Goal: Task Accomplishment & Management: Manage account settings

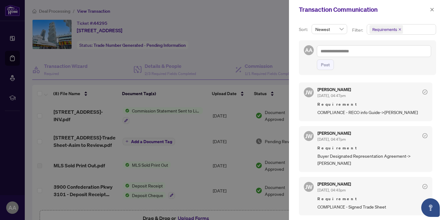
scroll to position [334, 0]
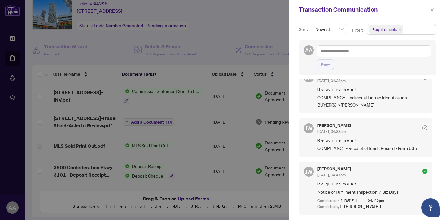
click at [193, 113] on div at bounding box center [223, 110] width 446 height 220
click at [430, 11] on icon "close" at bounding box center [432, 9] width 4 height 4
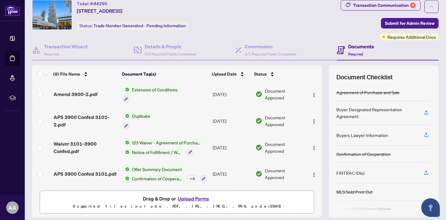
scroll to position [104, 0]
click at [73, 148] on span "Waiver 3101-3900 Confed.pdf" at bounding box center [86, 147] width 64 height 15
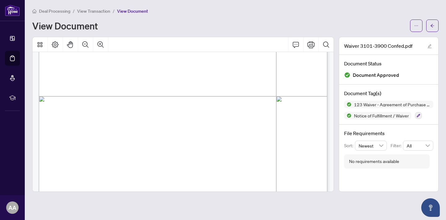
scroll to position [216, 0]
click at [95, 11] on span "View Transaction" at bounding box center [93, 11] width 33 height 6
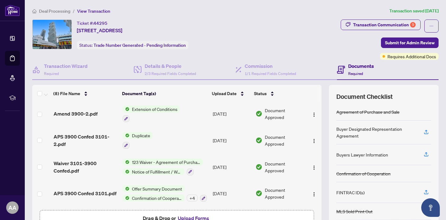
scroll to position [0, 0]
click at [155, 215] on span "Drag & Drop or Upload Forms" at bounding box center [177, 218] width 68 height 8
click at [160, 217] on span "Drag & Drop or Upload Forms" at bounding box center [177, 218] width 68 height 8
click at [190, 217] on button "Upload Forms" at bounding box center [193, 218] width 35 height 8
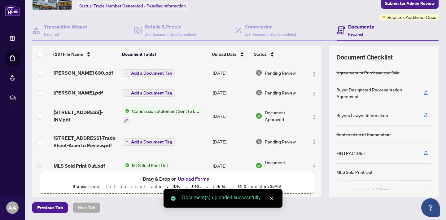
scroll to position [0, 0]
click at [132, 95] on span "Add a Document Tag" at bounding box center [151, 93] width 41 height 4
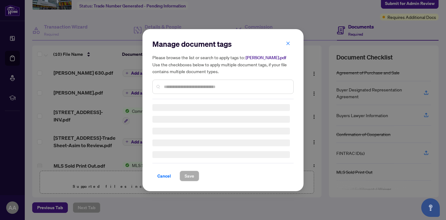
click at [176, 88] on input "text" at bounding box center [226, 86] width 125 height 7
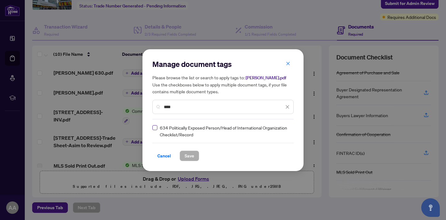
type input "****"
click at [180, 155] on button "Save" at bounding box center [190, 156] width 20 height 11
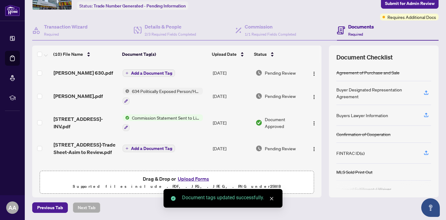
click at [138, 75] on span "Add a Document Tag" at bounding box center [151, 73] width 41 height 4
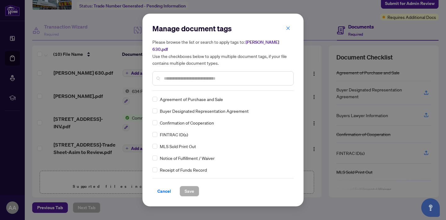
click at [182, 90] on div "Manage document tags Please browse the list or search to apply tags to: Mahwish…" at bounding box center [222, 57] width 141 height 67
click at [156, 134] on span at bounding box center [154, 134] width 5 height 5
click at [190, 190] on span "Save" at bounding box center [190, 191] width 10 height 10
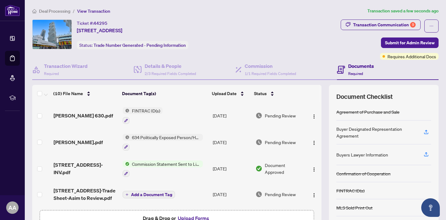
click at [358, 16] on div "Deal Processing / View Transaction Transaction saved a few seconds ago Ticket #…" at bounding box center [235, 129] width 411 height 245
click at [360, 19] on div "Deal Processing / View Transaction Transaction saved a few seconds ago Ticket #…" at bounding box center [235, 129] width 411 height 245
click at [360, 28] on div "Transaction Communication 9" at bounding box center [384, 25] width 63 height 10
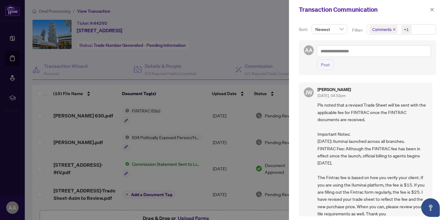
click at [395, 29] on icon "close" at bounding box center [394, 29] width 3 height 3
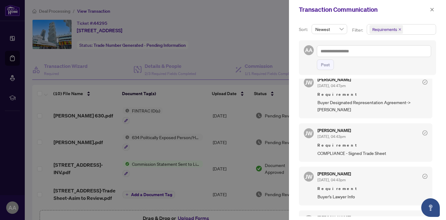
scroll to position [53, 0]
drag, startPoint x: 333, startPoint y: 102, endPoint x: 354, endPoint y: 112, distance: 23.6
click at [354, 112] on span "Buyer Designated Representation Agreement->[PERSON_NAME]" at bounding box center [372, 106] width 110 height 15
drag, startPoint x: 354, startPoint y: 112, endPoint x: 311, endPoint y: 105, distance: 44.2
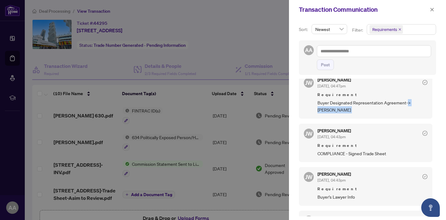
click at [311, 105] on div "[PERSON_NAME] [DATE], 04:47pm Requirement Buyer Designated Representation Agree…" at bounding box center [366, 96] width 134 height 46
click at [320, 100] on span "Buyer Designated Representation Agreement->[PERSON_NAME]" at bounding box center [372, 106] width 110 height 15
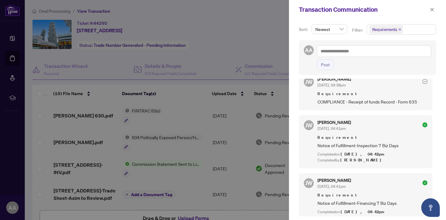
scroll to position [383, 0]
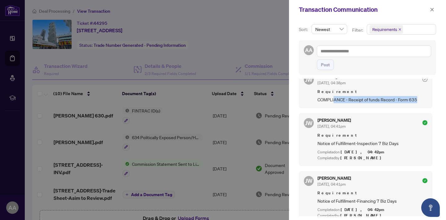
drag, startPoint x: 335, startPoint y: 99, endPoint x: 427, endPoint y: 100, distance: 92.3
click at [427, 100] on div "[PERSON_NAME] [DATE], 04:38pm Requirement COMPLIANCE - Receipt of funds Record …" at bounding box center [366, 89] width 134 height 38
click at [417, 103] on div "[PERSON_NAME] [DATE], 04:38pm Requirement COMPLIANCE - Receipt of funds Record …" at bounding box center [366, 89] width 134 height 38
drag, startPoint x: 418, startPoint y: 99, endPoint x: 305, endPoint y: 97, distance: 113.7
click at [305, 97] on div "[PERSON_NAME] [DATE], 04:38pm Requirement COMPLIANCE - Receipt of funds Record …" at bounding box center [366, 89] width 134 height 38
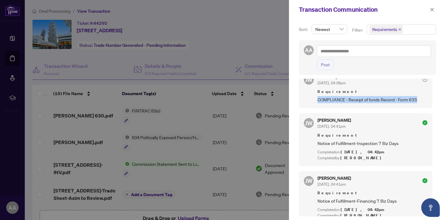
click at [305, 97] on div "[PERSON_NAME] [DATE], 04:38pm Requirement COMPLIANCE - Receipt of funds Record …" at bounding box center [366, 89] width 134 height 38
click at [133, 112] on div at bounding box center [223, 110] width 446 height 220
click at [184, 137] on div at bounding box center [223, 110] width 446 height 220
click at [434, 9] on icon "close" at bounding box center [432, 9] width 4 height 4
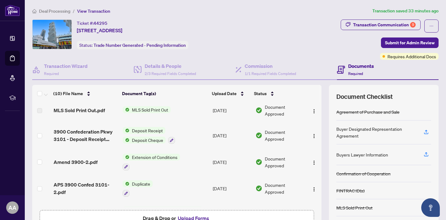
scroll to position [112, 0]
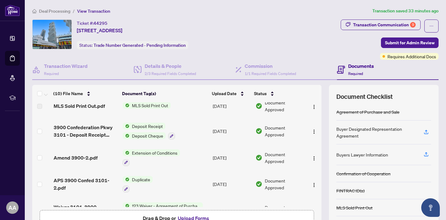
click at [199, 215] on button "Upload Forms" at bounding box center [193, 218] width 35 height 8
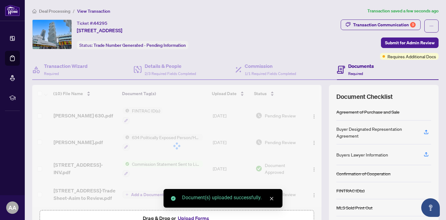
scroll to position [0, 0]
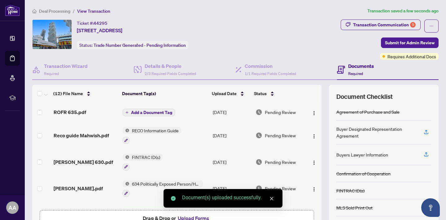
click at [142, 114] on span "Add a Document Tag" at bounding box center [151, 112] width 41 height 4
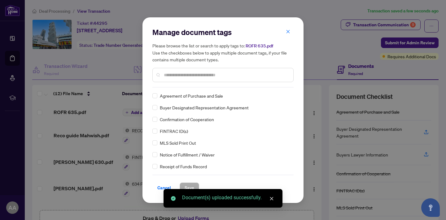
click at [189, 81] on div "Manage document tags Please browse the list or search to apply tags to: ROFR 63…" at bounding box center [222, 57] width 141 height 60
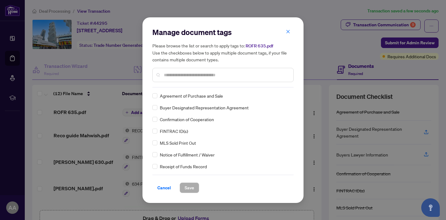
click at [178, 81] on div at bounding box center [222, 75] width 141 height 14
click at [178, 74] on input "text" at bounding box center [226, 75] width 125 height 7
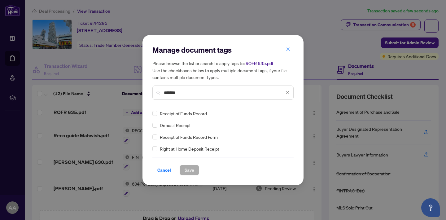
type input "*******"
click at [157, 113] on div "Receipt of Funds Record" at bounding box center [221, 113] width 138 height 7
click at [190, 169] on span "Save" at bounding box center [190, 170] width 10 height 10
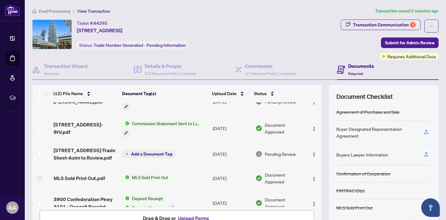
scroll to position [95, 0]
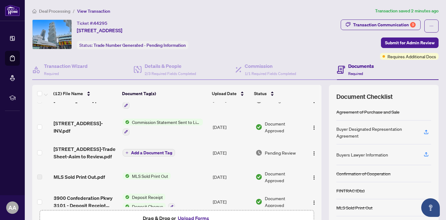
click at [95, 147] on span "[STREET_ADDRESS]-Trade Sheet-Asim to Review.pdf" at bounding box center [86, 152] width 64 height 15
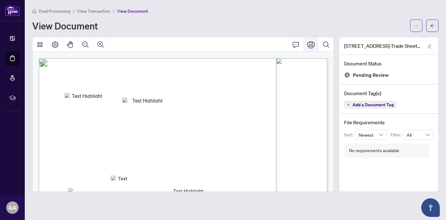
click at [311, 49] on button "Print" at bounding box center [311, 44] width 15 height 15
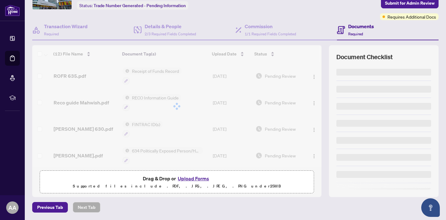
scroll to position [39, 0]
click at [188, 178] on button "Upload Forms" at bounding box center [193, 179] width 35 height 8
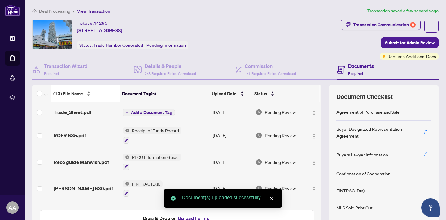
scroll to position [0, 0]
click at [71, 110] on span "Trade_Sheet.pdf" at bounding box center [73, 111] width 38 height 7
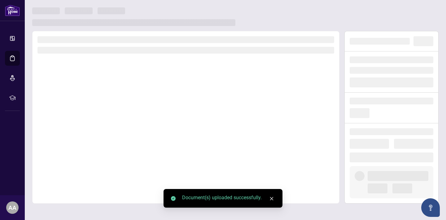
click at [71, 110] on div at bounding box center [185, 117] width 307 height 173
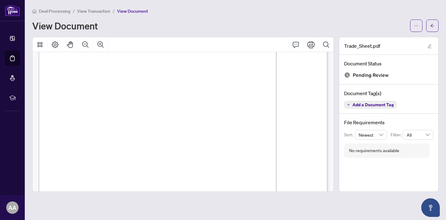
scroll to position [102, 0]
click at [360, 99] on div "Document Tag(s) Add a Document Tag" at bounding box center [388, 99] width 99 height 29
click at [362, 103] on span "Add a Document Tag" at bounding box center [373, 105] width 41 height 4
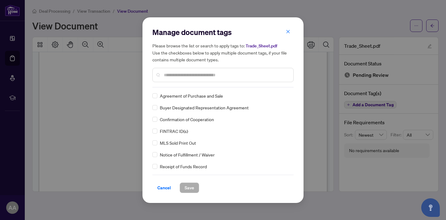
click at [215, 87] on div "Manage document tags Please browse the list or search to apply tags to: Trade_S…" at bounding box center [222, 110] width 141 height 166
click at [209, 79] on div at bounding box center [222, 75] width 141 height 14
click at [207, 74] on input "text" at bounding box center [226, 75] width 125 height 7
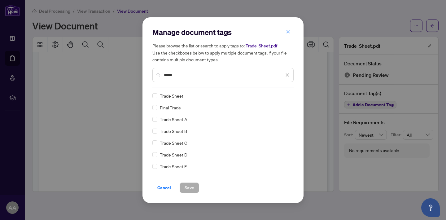
click at [157, 96] on div "Trade Sheet" at bounding box center [221, 95] width 138 height 7
click at [156, 92] on label at bounding box center [154, 95] width 5 height 7
click at [178, 80] on div "*****" at bounding box center [222, 75] width 141 height 14
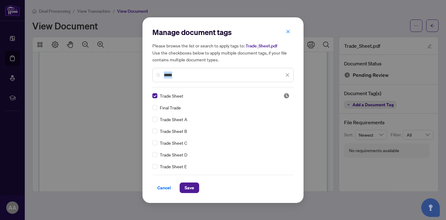
click at [179, 77] on input "*****" at bounding box center [224, 75] width 120 height 7
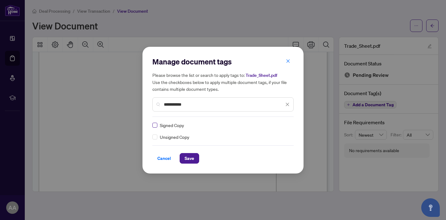
type input "**********"
click at [195, 156] on button "Save" at bounding box center [190, 158] width 20 height 11
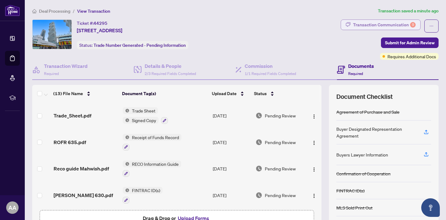
click at [365, 29] on button "Transaction Communication 9" at bounding box center [381, 25] width 80 height 11
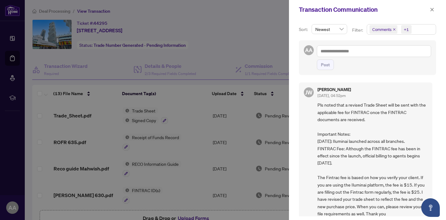
click at [393, 30] on icon "close" at bounding box center [394, 29] width 3 height 3
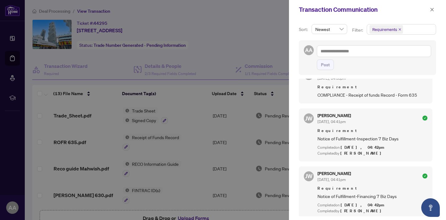
scroll to position [387, 0]
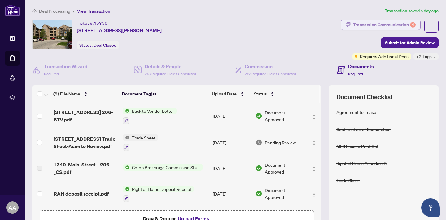
click at [379, 26] on div "Transaction Communication 4" at bounding box center [384, 25] width 63 height 10
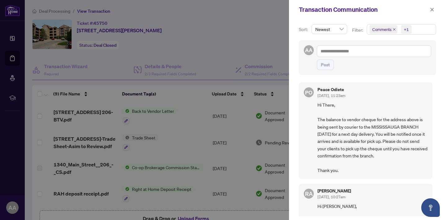
click at [393, 29] on icon "close" at bounding box center [394, 29] width 2 height 2
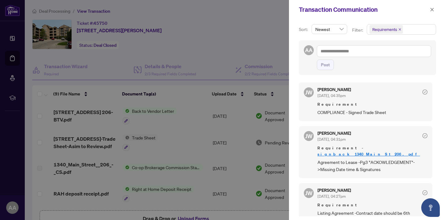
click at [211, 33] on div at bounding box center [223, 110] width 446 height 220
